Goal: Check status: Check status

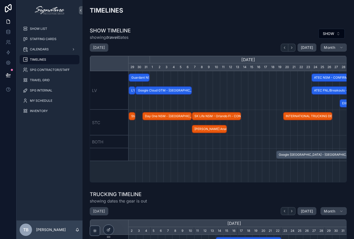
scroll to position [0, 218]
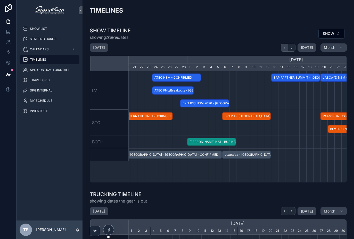
click at [286, 46] on icon "scrollable content" at bounding box center [284, 48] width 4 height 4
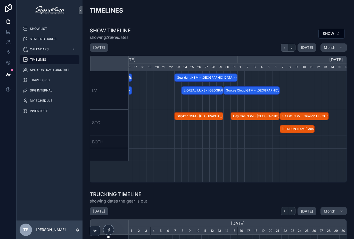
scroll to position [0, 249]
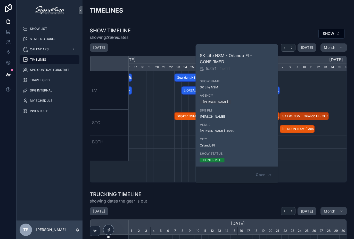
click at [302, 157] on div "scrollable content" at bounding box center [205, 155] width 653 height 13
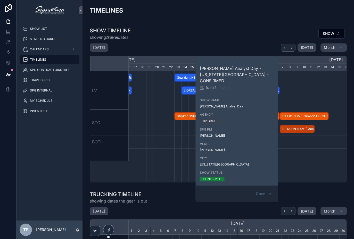
click at [302, 153] on div "scrollable content" at bounding box center [205, 155] width 653 height 13
click at [296, 154] on div "scrollable content" at bounding box center [205, 155] width 653 height 13
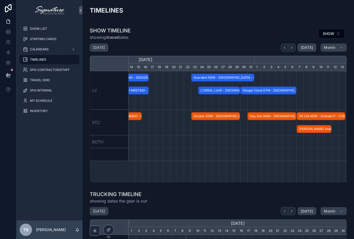
scroll to position [0, 233]
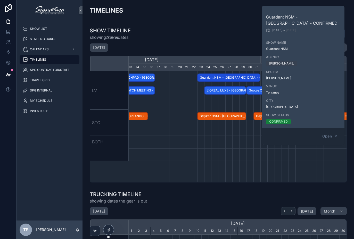
click at [297, 171] on div "Hydrafacial - [GEOGRAPHIC_DATA] - HOLD VEEAM LAUNCHPAD - [GEOGRAPHIC_DATA] - CO…" at bounding box center [237, 126] width 218 height 111
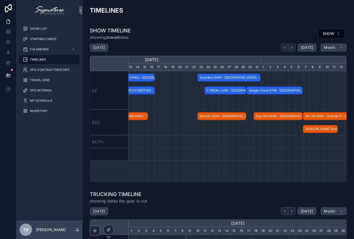
click at [231, 18] on div "TIMELINES" at bounding box center [218, 12] width 257 height 13
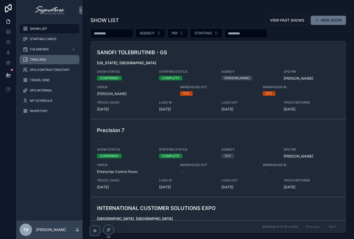
click at [51, 59] on div "TIMELINES" at bounding box center [50, 60] width 54 height 8
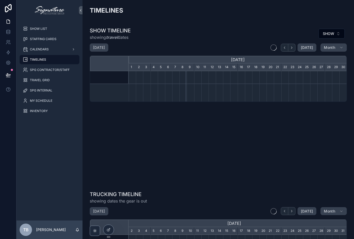
scroll to position [0, 218]
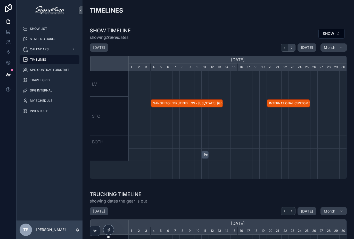
click at [294, 45] on button "scrollable content" at bounding box center [291, 48] width 7 height 8
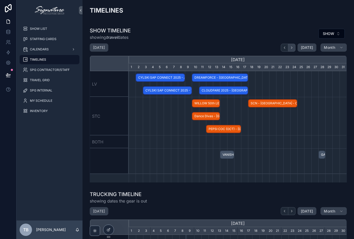
click at [293, 47] on icon "scrollable content" at bounding box center [291, 48] width 4 height 4
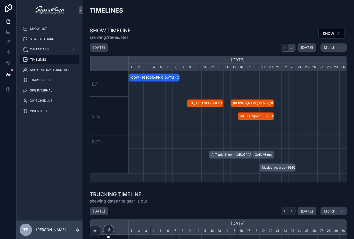
click at [293, 47] on icon "scrollable content" at bounding box center [291, 48] width 4 height 4
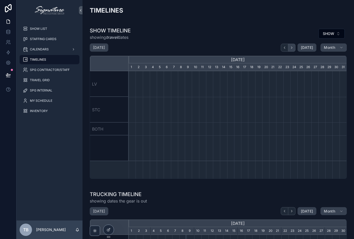
click at [293, 48] on icon "scrollable content" at bounding box center [291, 48] width 4 height 4
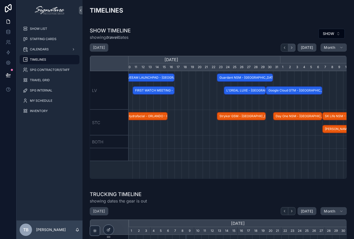
scroll to position [0, 282]
